Goal: Information Seeking & Learning: Find specific fact

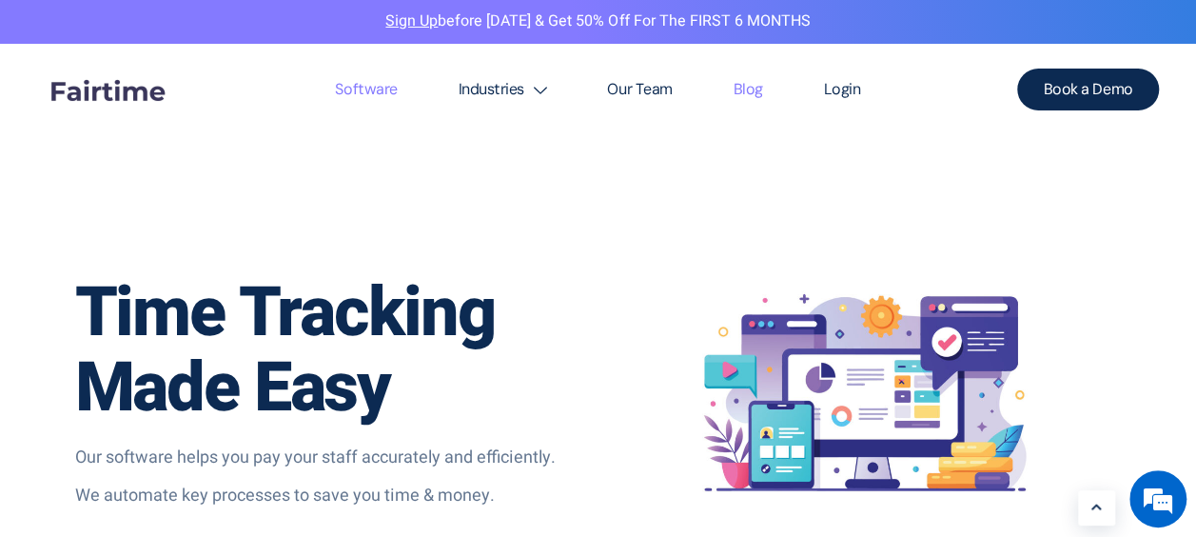
click at [751, 88] on link "Blog" at bounding box center [747, 89] width 90 height 91
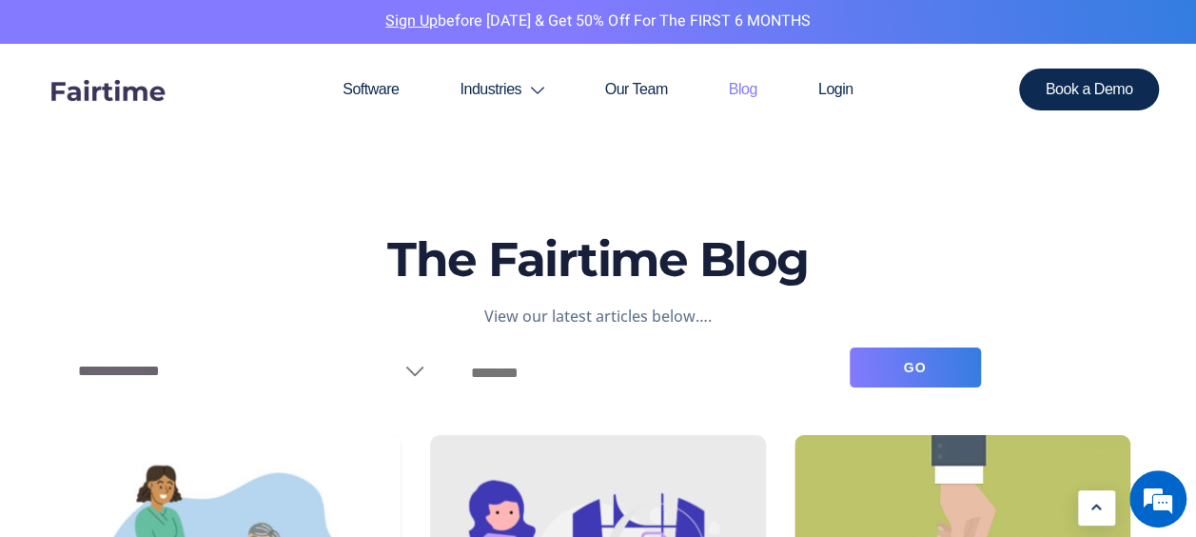
click at [419, 363] on select "**********" at bounding box center [252, 371] width 373 height 48
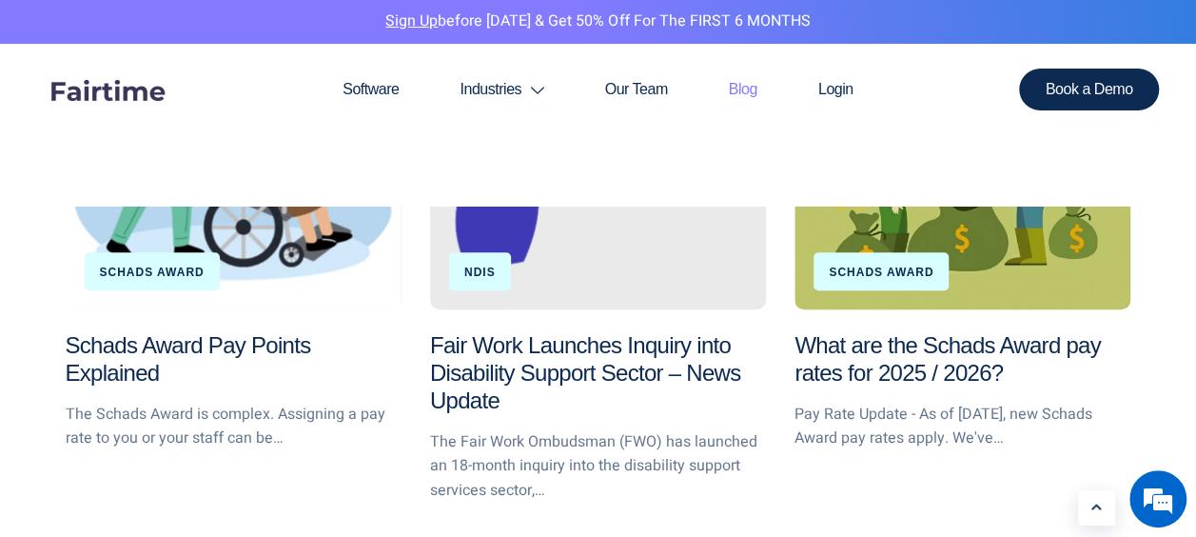
scroll to position [476, 0]
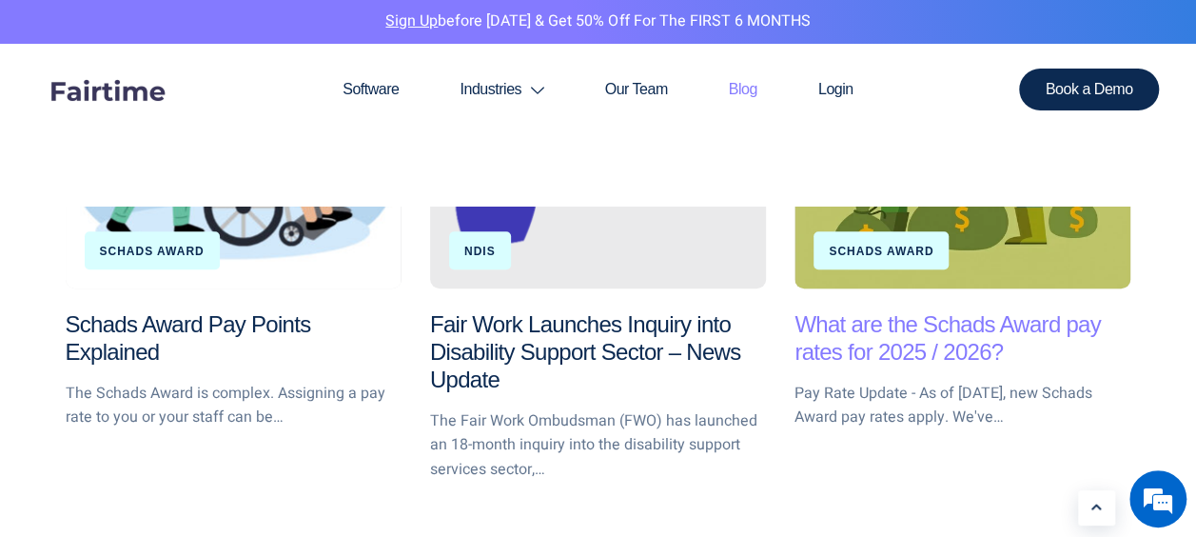
click at [883, 354] on link "What are the Schads Award pay rates for 2025 / 2026?" at bounding box center [948, 337] width 306 height 53
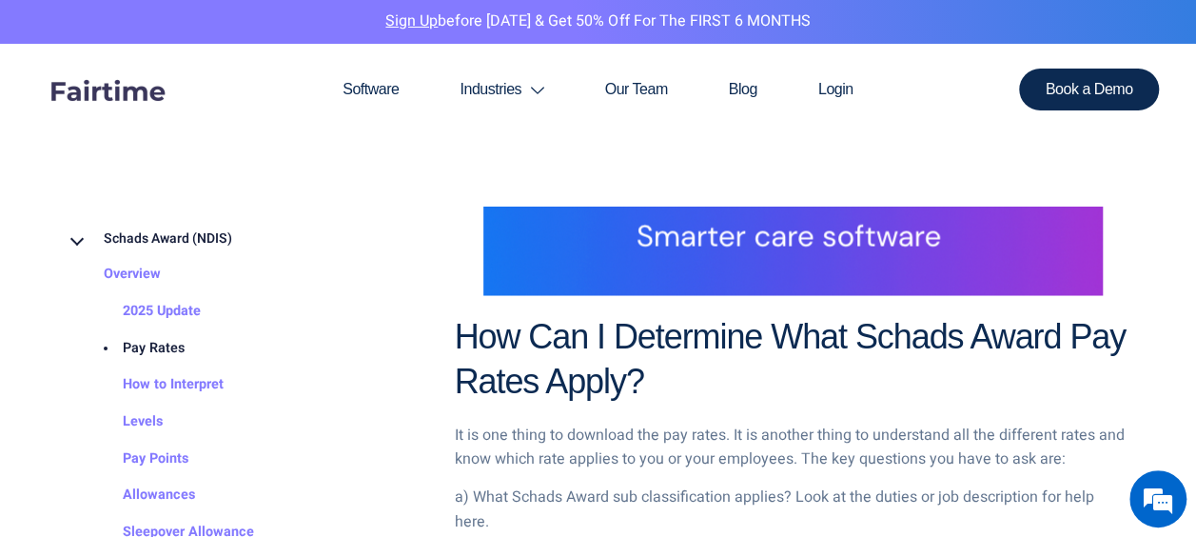
scroll to position [1427, 0]
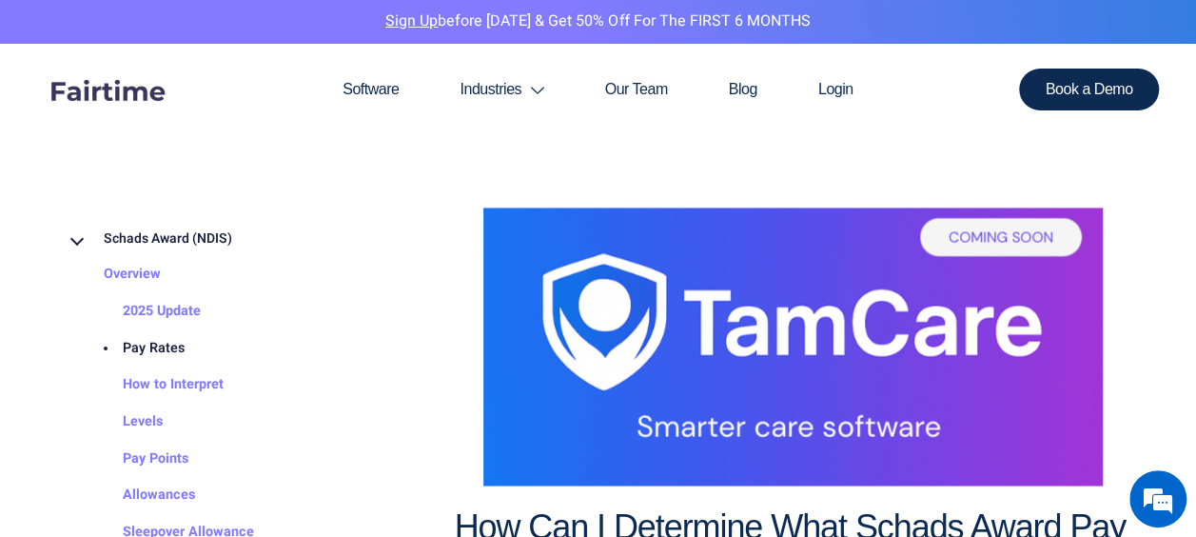
click at [978, 242] on img at bounding box center [792, 346] width 619 height 278
